Goal: Communication & Community: Answer question/provide support

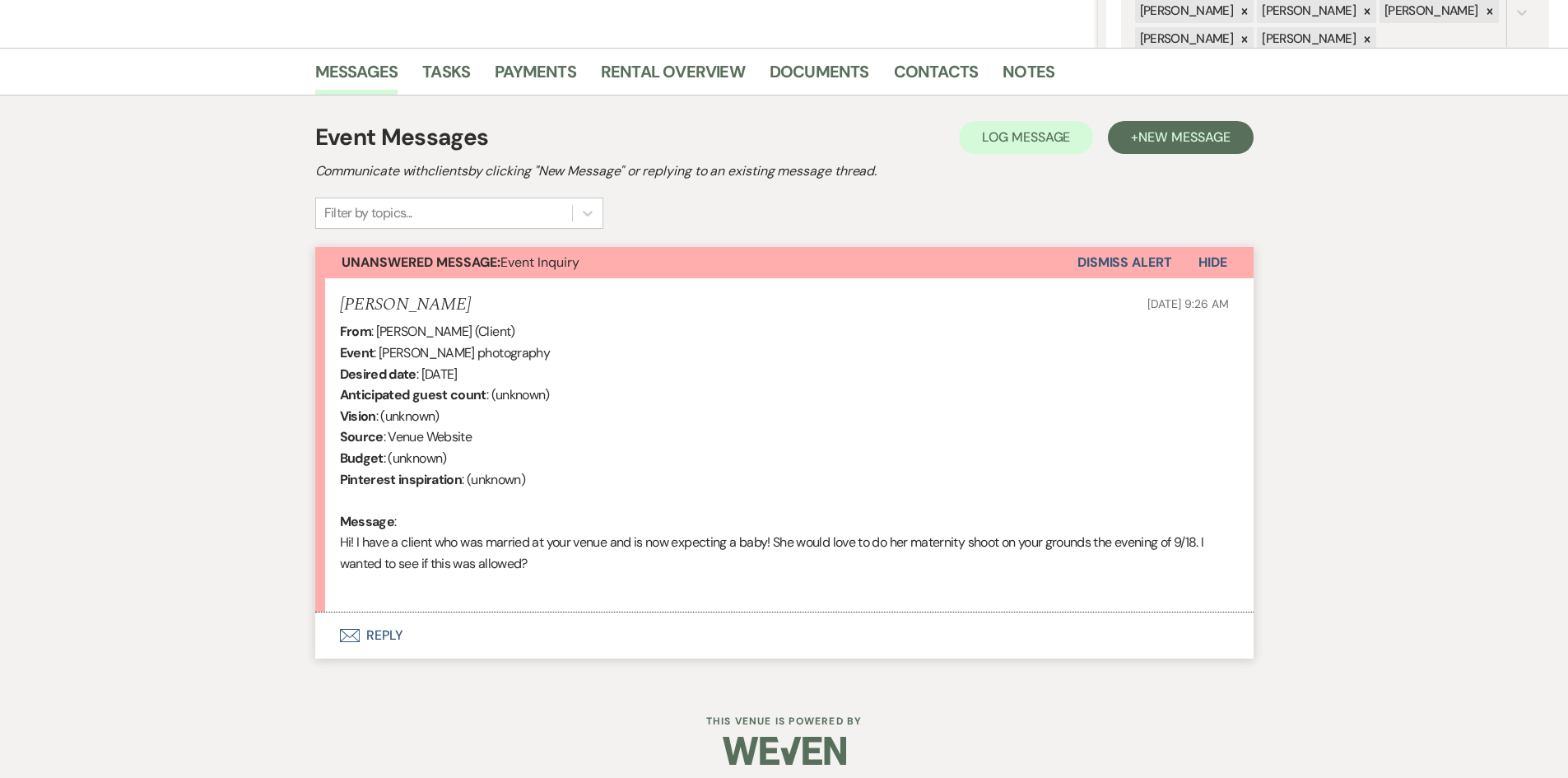
click at [386, 632] on button "Envelope Reply" at bounding box center [784, 636] width 938 height 46
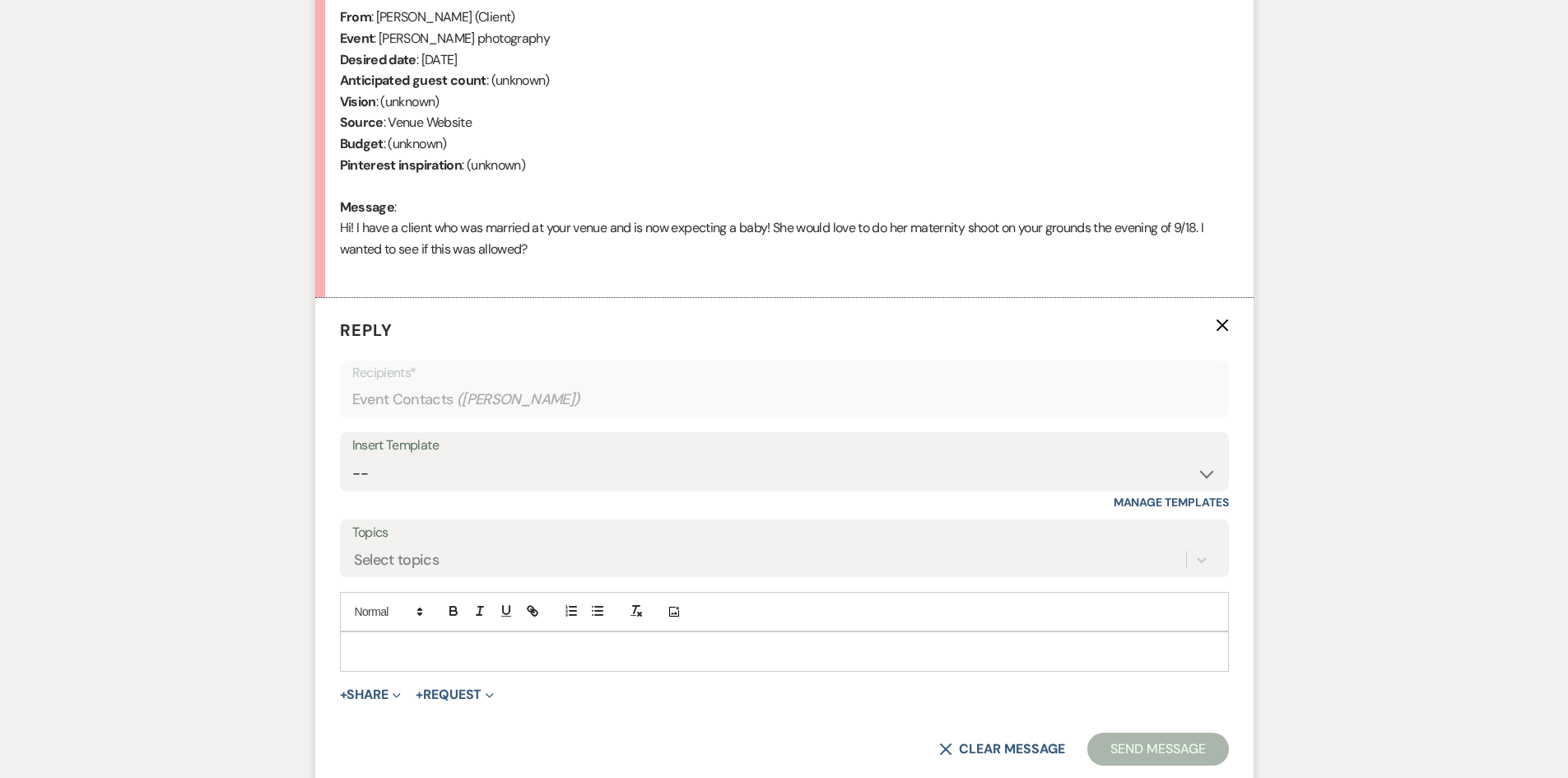
scroll to position [695, 0]
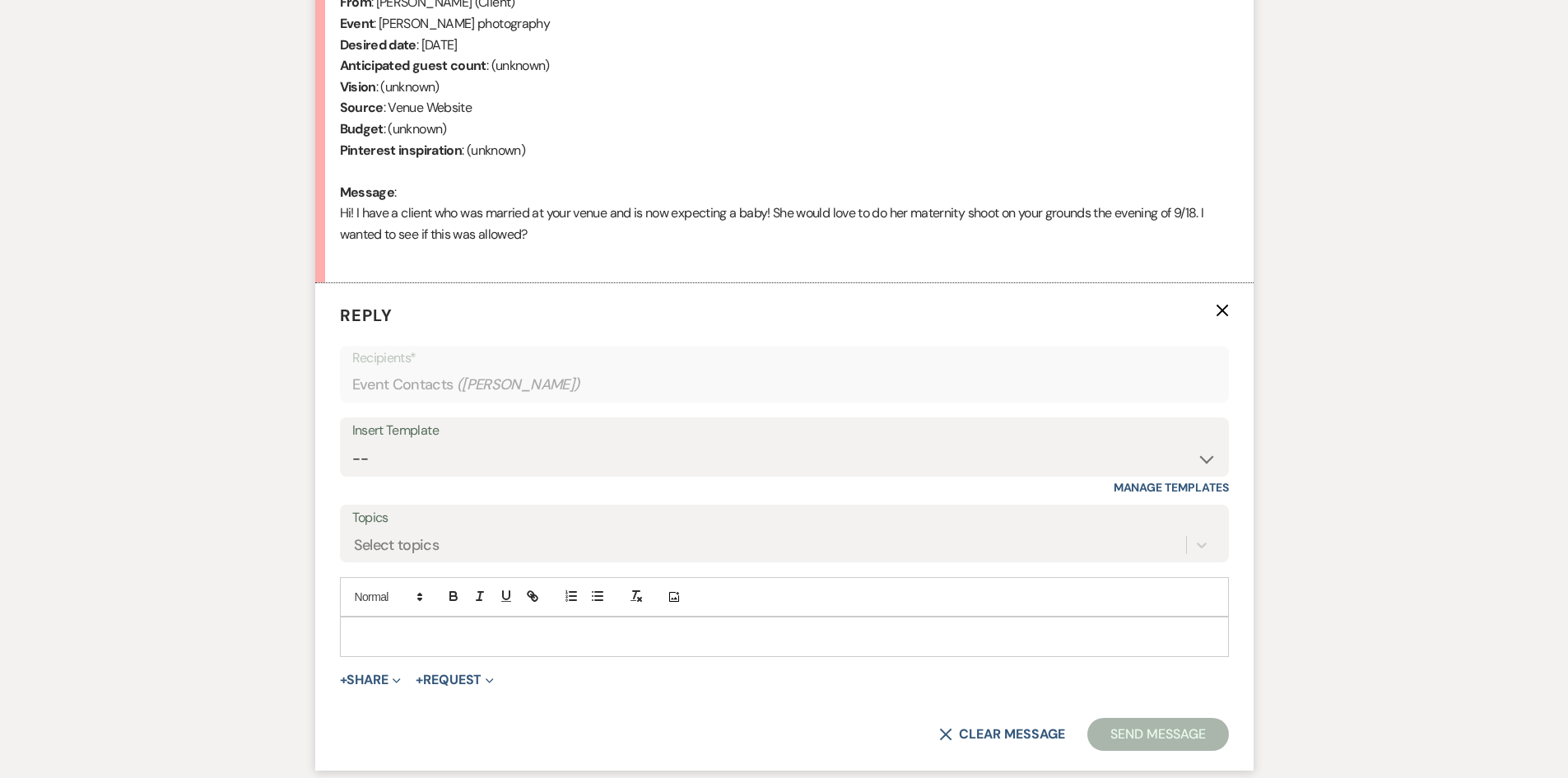
click at [382, 630] on p at bounding box center [784, 636] width 862 height 19
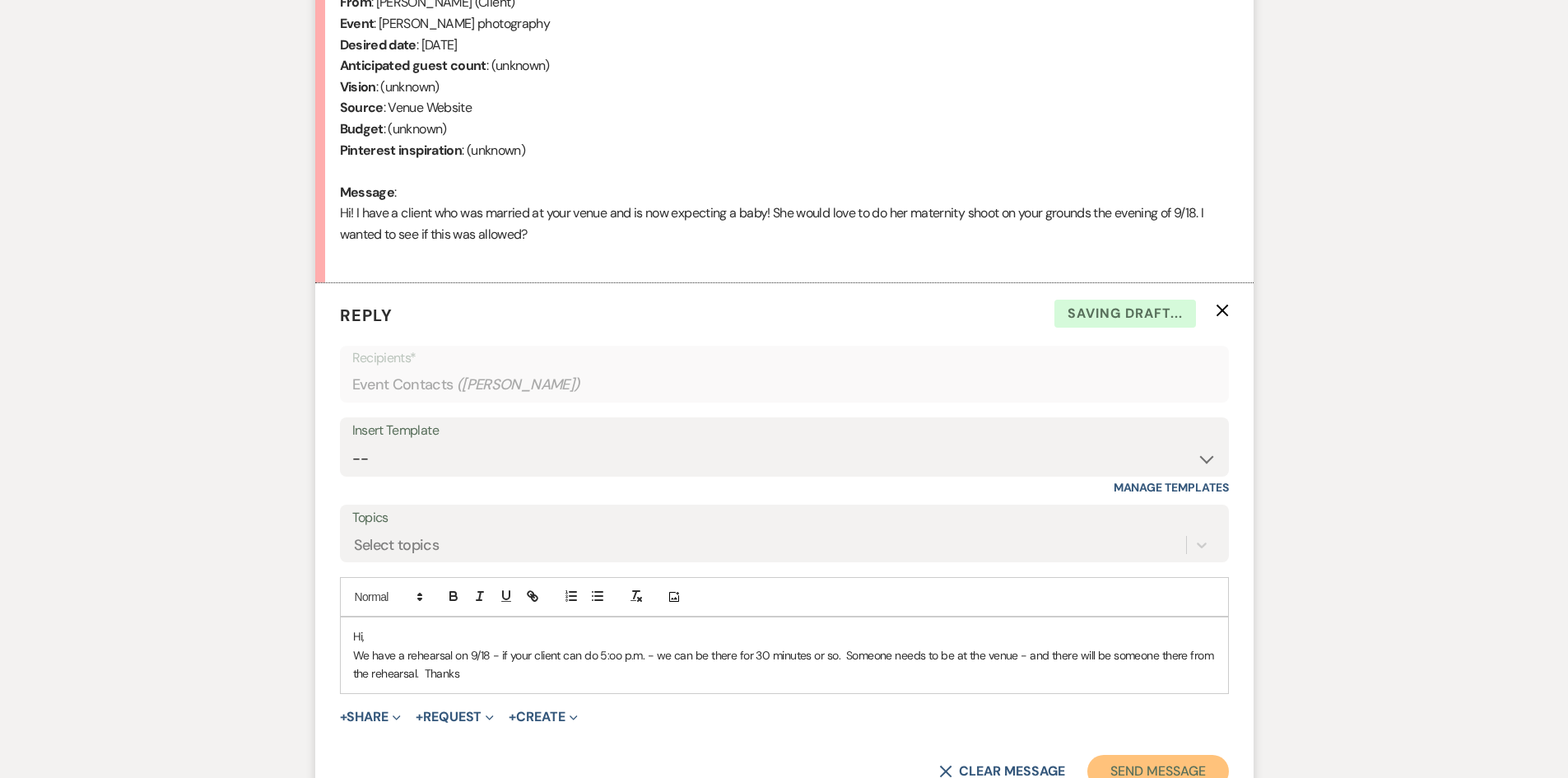
click at [1199, 767] on button "Send Message" at bounding box center [1157, 772] width 141 height 33
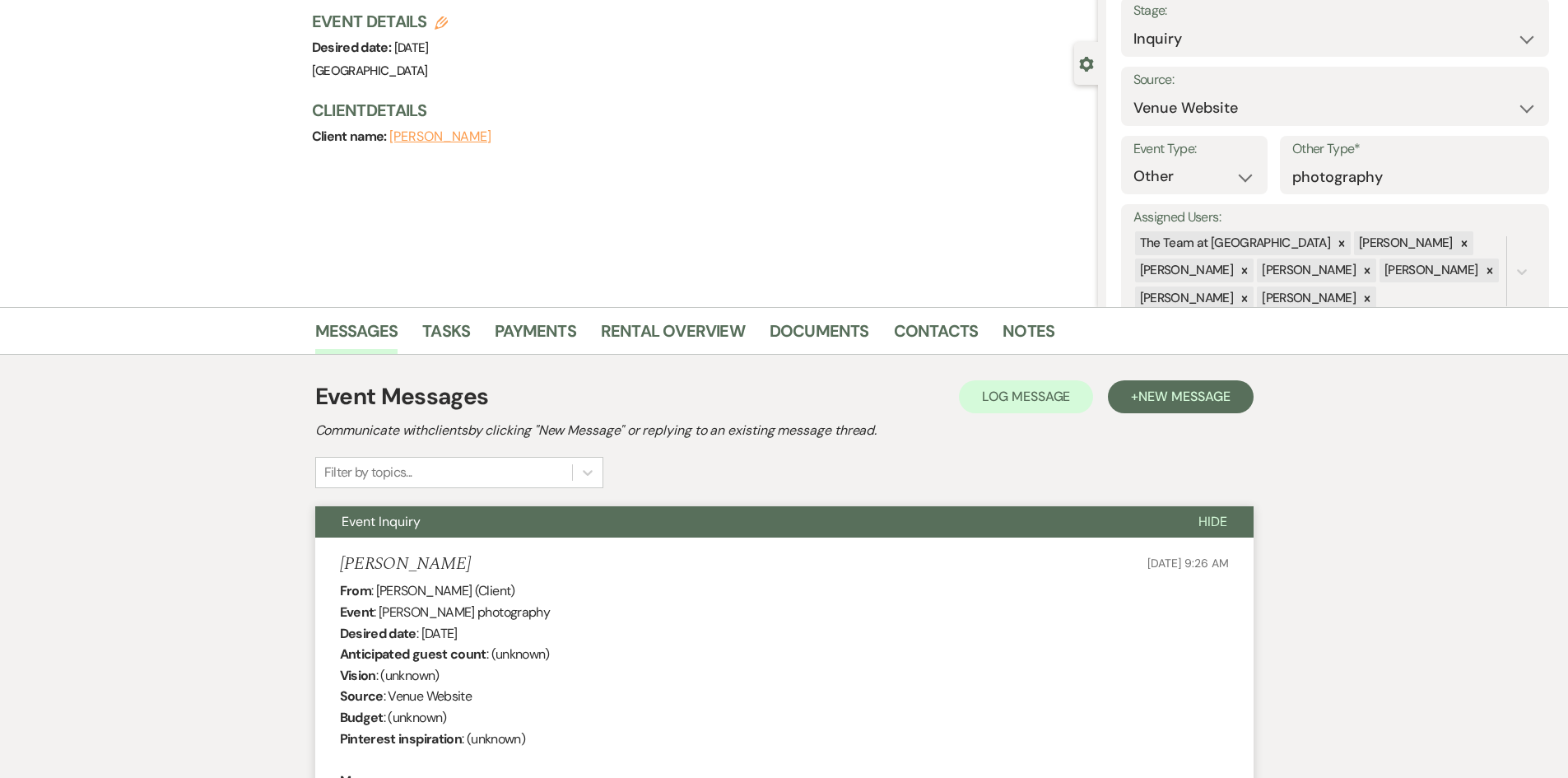
scroll to position [0, 0]
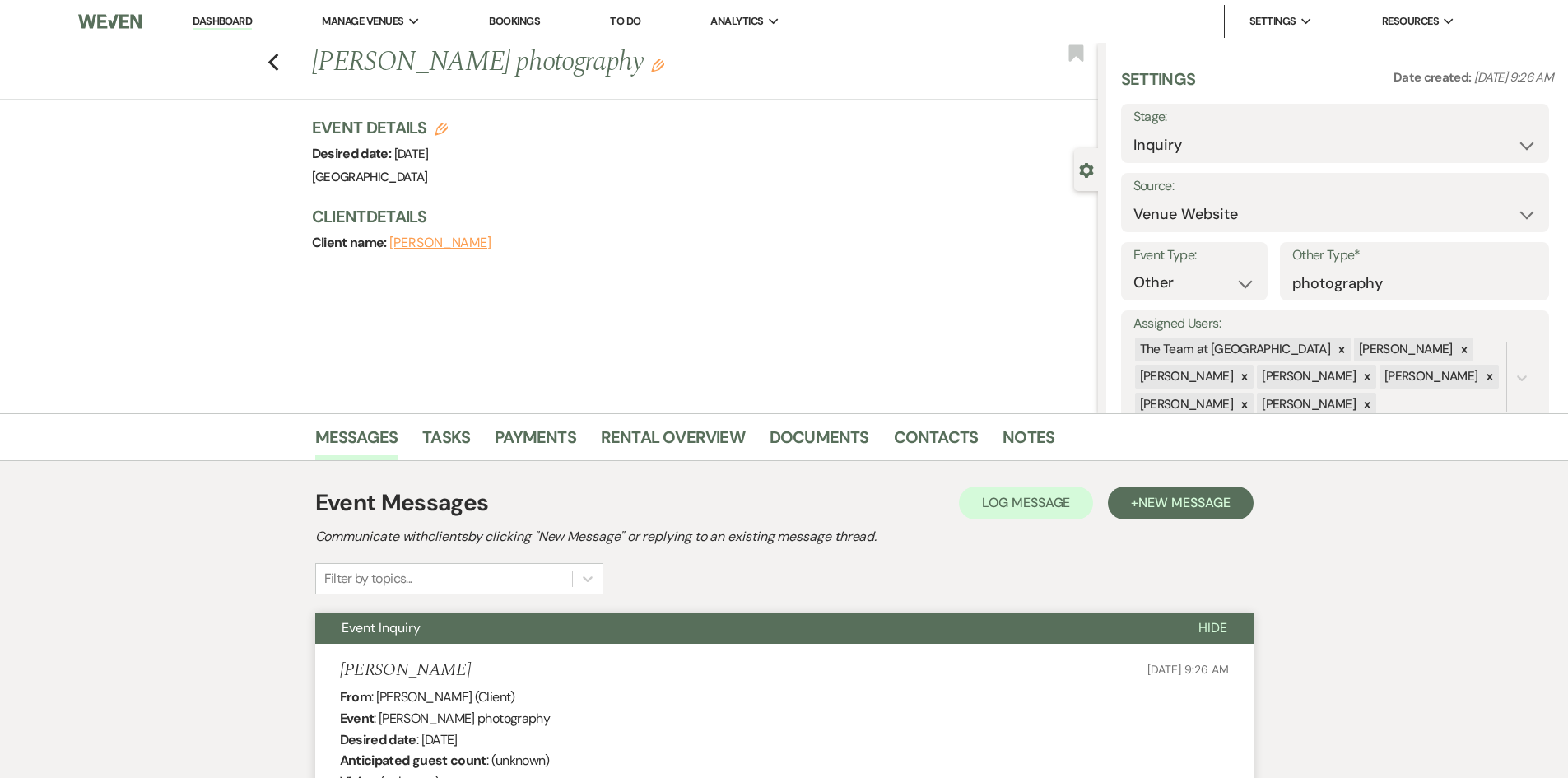
click at [211, 21] on link "Dashboard" at bounding box center [222, 21] width 59 height 16
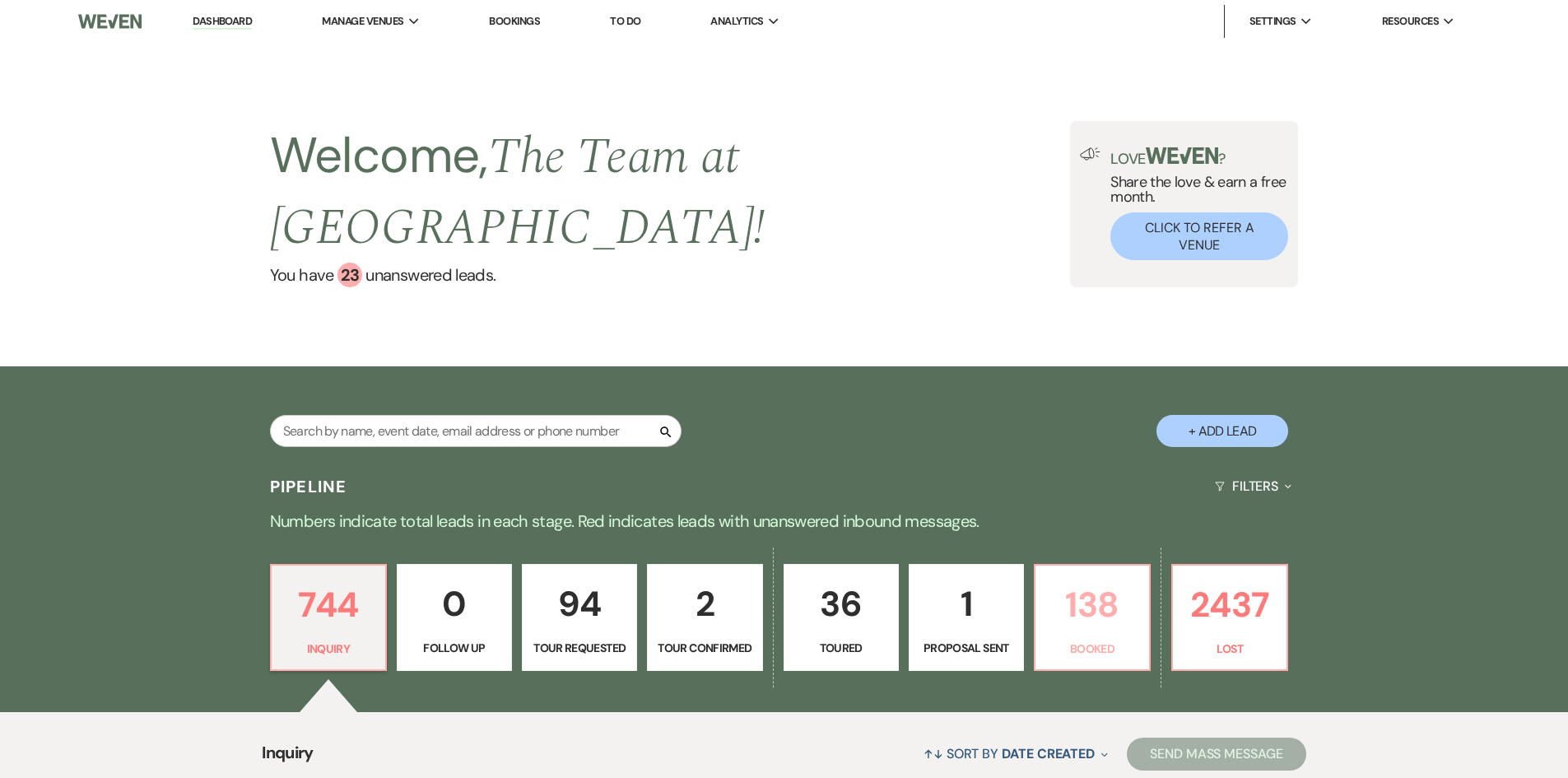
click at [1106, 611] on p "138" at bounding box center [1092, 605] width 93 height 56
